Goal: Information Seeking & Learning: Check status

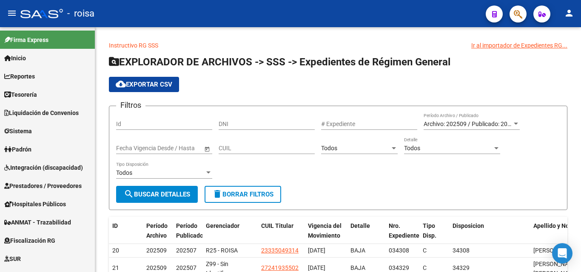
scroll to position [613, 0]
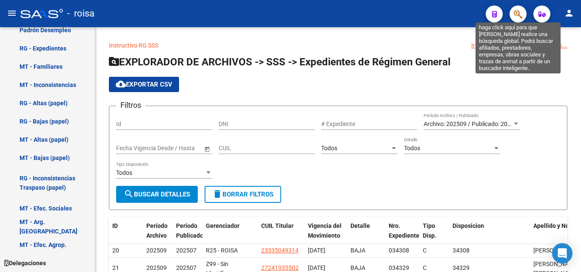
click at [518, 14] on icon "button" at bounding box center [517, 14] width 8 height 10
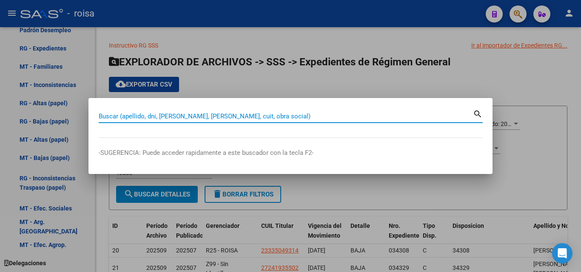
click at [99, 116] on input "Buscar (apellido, dni, [PERSON_NAME], [PERSON_NAME], cuit, obra social)" at bounding box center [286, 117] width 374 height 8
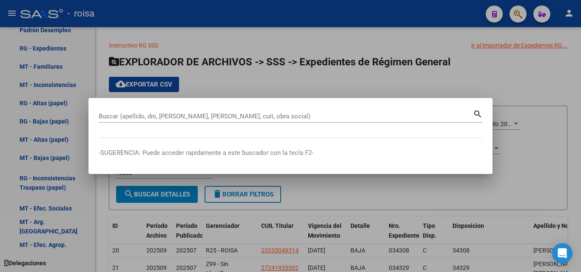
click at [434, 85] on div at bounding box center [290, 136] width 581 height 272
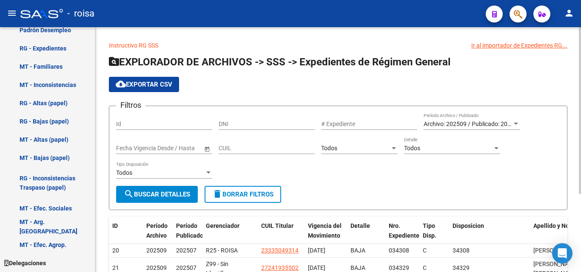
click at [150, 45] on link "Instructivo RG SSS" at bounding box center [133, 45] width 49 height 7
click at [518, 13] on icon "button" at bounding box center [517, 14] width 8 height 10
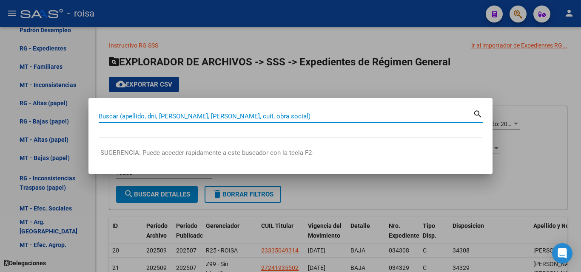
click at [147, 110] on div "Buscar (apellido, dni, [PERSON_NAME], [PERSON_NAME], cuit, obra social)" at bounding box center [286, 116] width 374 height 13
click at [147, 115] on input "Buscar (apellido, dni, [PERSON_NAME], [PERSON_NAME], cuit, obra social)" at bounding box center [286, 117] width 374 height 8
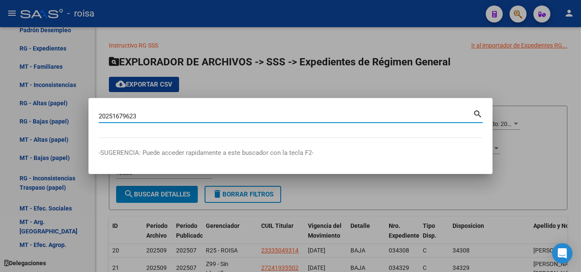
type input "20251679623"
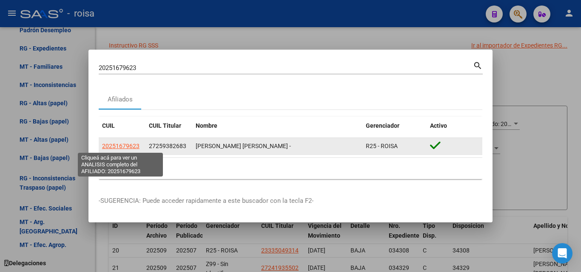
click at [126, 145] on span "20251679623" at bounding box center [120, 146] width 37 height 7
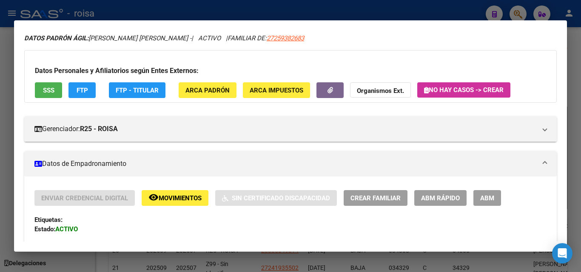
scroll to position [0, 0]
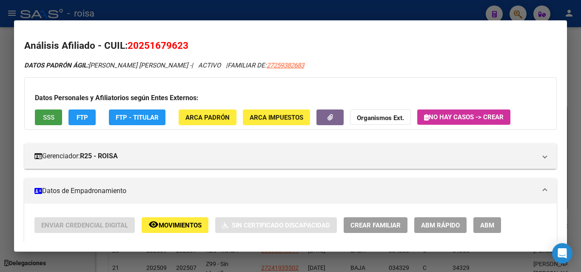
click at [46, 117] on span "SSS" at bounding box center [48, 118] width 11 height 8
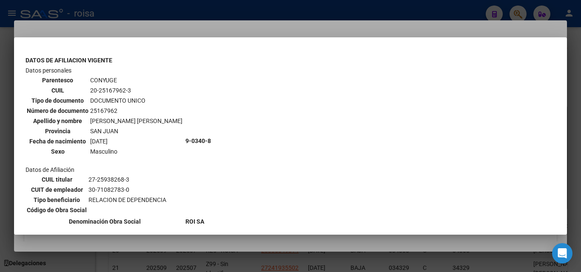
scroll to position [297, 0]
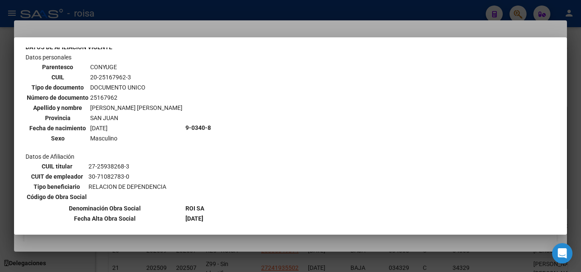
click at [113, 76] on td "20-25167962-3" at bounding box center [136, 77] width 93 height 9
copy td "25167962"
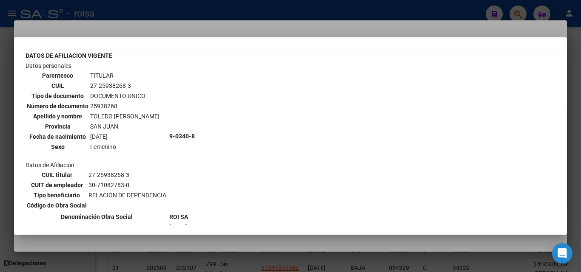
scroll to position [42, 0]
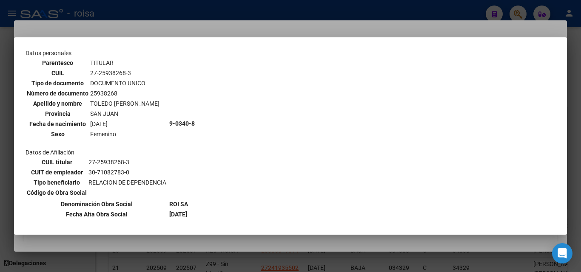
click at [176, 31] on div at bounding box center [290, 136] width 581 height 272
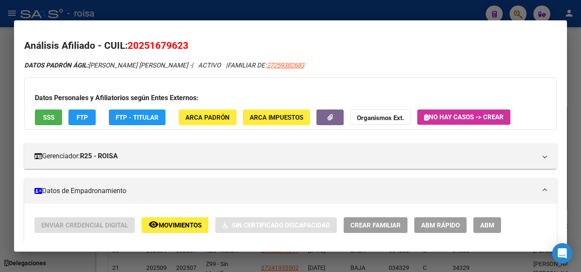
click at [267, 11] on div at bounding box center [290, 136] width 581 height 272
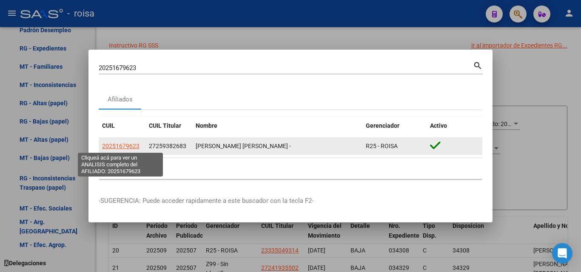
click at [125, 145] on span "20251679623" at bounding box center [120, 146] width 37 height 7
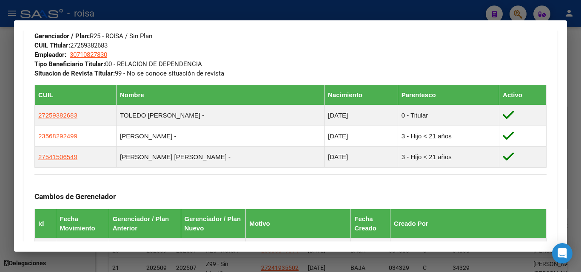
scroll to position [425, 0]
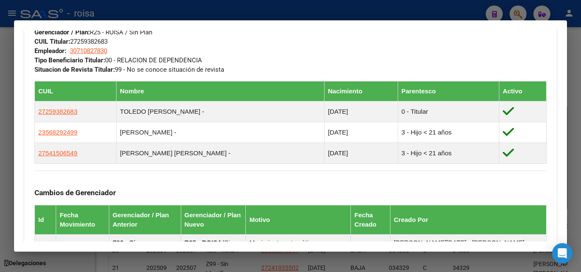
click at [339, 47] on div "DATOS GRUPO FAMILIAR Gerenciador / Plan: R25 - ROISA / Sin Plan CUIL Titular: 2…" at bounding box center [290, 38] width 512 height 71
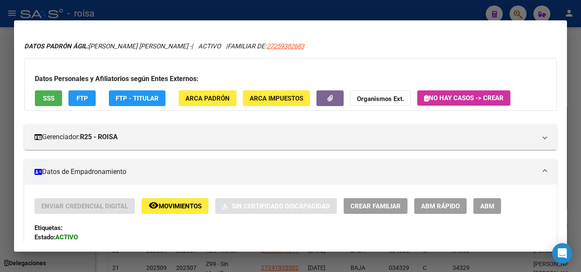
scroll to position [0, 0]
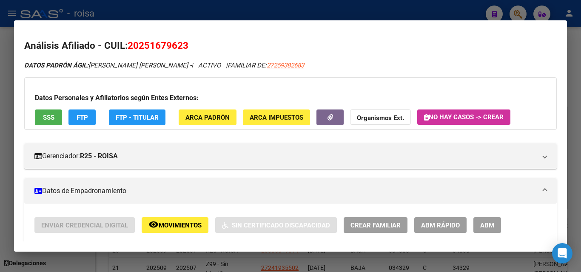
click at [309, 5] on div at bounding box center [290, 136] width 581 height 272
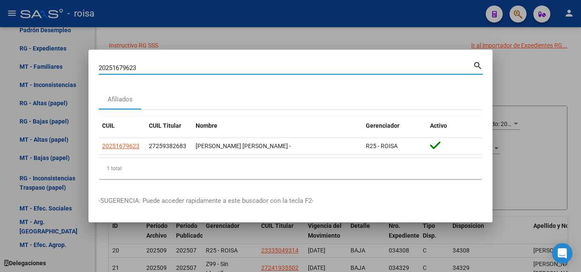
click at [164, 68] on input "20251679623" at bounding box center [286, 68] width 374 height 8
drag, startPoint x: 165, startPoint y: 69, endPoint x: 93, endPoint y: 73, distance: 72.4
click at [93, 73] on mat-dialog-content "20251679623 Buscar (apellido, dni, cuil, nro traspaso, cuit, obra social) searc…" at bounding box center [290, 123] width 404 height 126
click at [206, 39] on div at bounding box center [290, 136] width 581 height 272
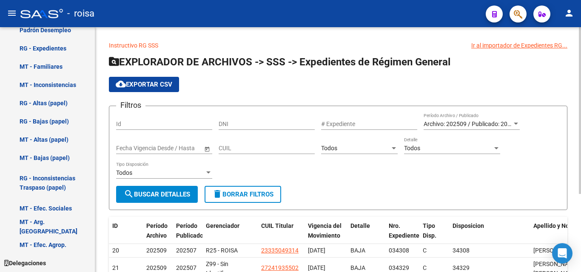
click at [296, 50] on div "Instructivo RG SSS Ir al importador de Expedientes RG... EXPLORADOR DE ARCHIVOS…" at bounding box center [338, 193] width 458 height 305
click at [321, 30] on div "Instructivo RG SSS Ir al importador de Expedientes RG... EXPLORADOR DE ARCHIVOS…" at bounding box center [337, 200] width 485 height 346
click at [369, 27] on mat-toolbar "menu - roisa person" at bounding box center [290, 13] width 581 height 27
click at [396, 35] on div "Instructivo RG SSS Ir al importador de Expedientes RG... EXPLORADOR DE ARCHIVOS…" at bounding box center [337, 200] width 485 height 346
click at [320, 34] on div "Instructivo RG SSS Ir al importador de Expedientes RG... EXPLORADOR DE ARCHIVOS…" at bounding box center [337, 200] width 485 height 346
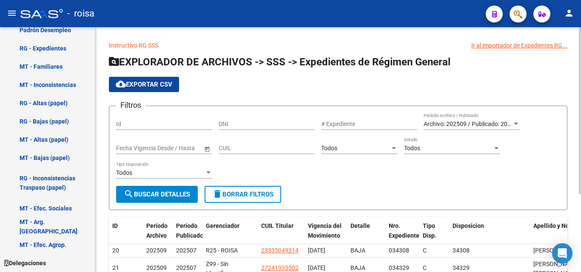
click at [261, 43] on p "Instructivo RG SSS Ir al importador de Expedientes RG..." at bounding box center [338, 45] width 458 height 9
click at [172, 34] on div "Instructivo RG SSS Ir al importador de Expedientes RG... EXPLORADOR DE ARCHIVOS…" at bounding box center [337, 200] width 485 height 346
click at [244, 37] on div "Instructivo RG SSS Ir al importador de Expedientes RG... EXPLORADOR DE ARCHIVOS…" at bounding box center [337, 200] width 485 height 346
